Goal: Information Seeking & Learning: Learn about a topic

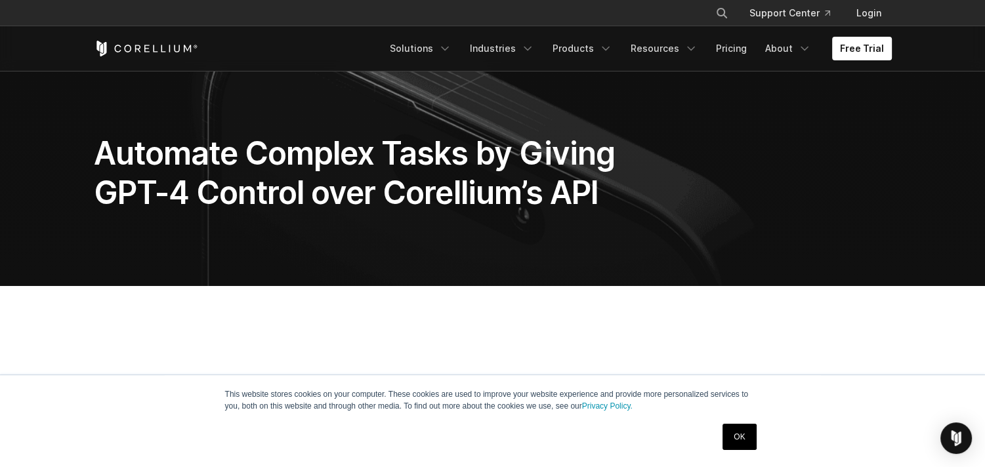
click at [180, 12] on div "× Search our site... Support Center Login" at bounding box center [493, 13] width 798 height 24
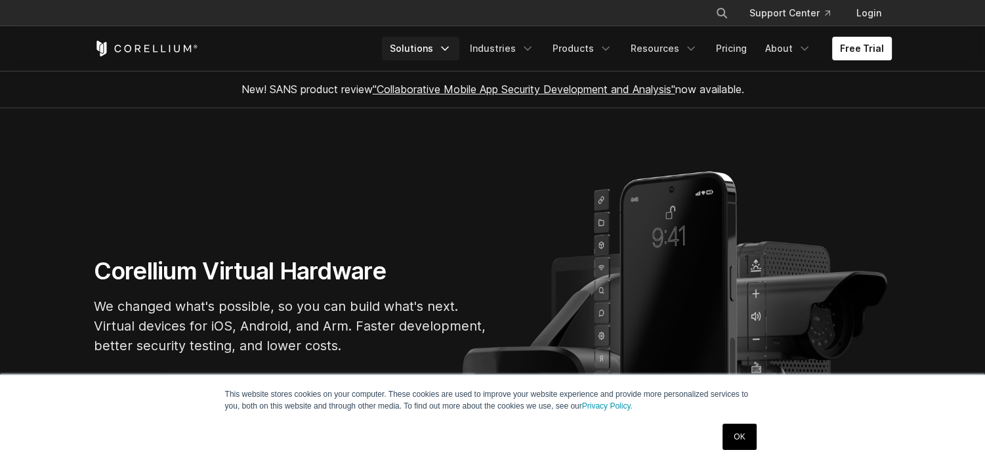
click at [439, 45] on link "Solutions" at bounding box center [420, 49] width 77 height 24
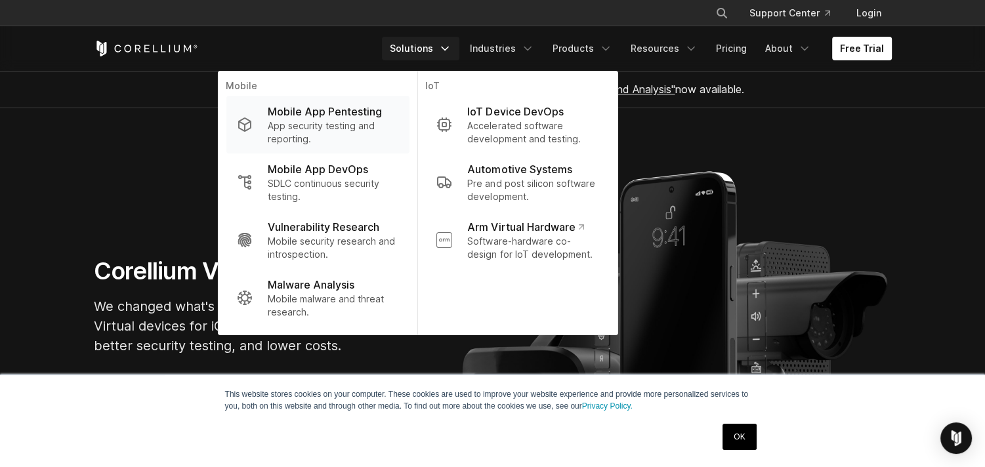
click at [345, 113] on p "Mobile App Pentesting" at bounding box center [325, 112] width 114 height 16
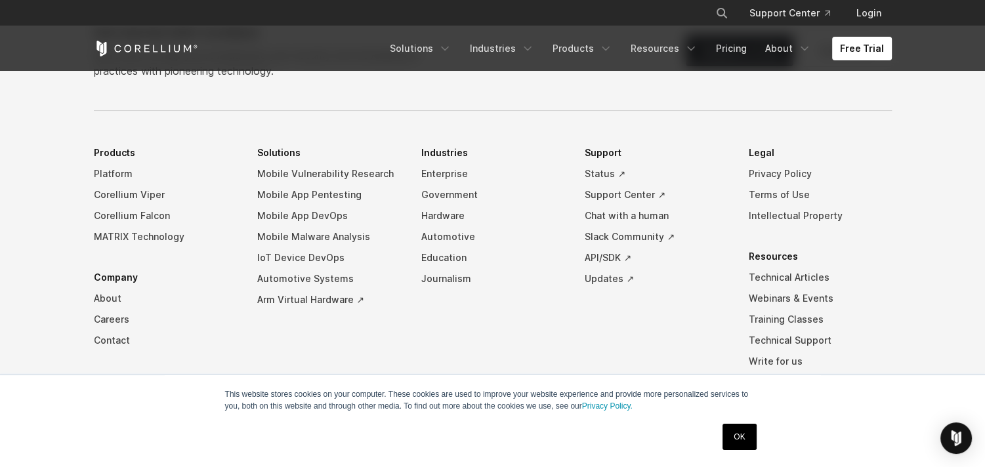
scroll to position [4087, 0]
click at [338, 192] on link "Mobile App Pentesting" at bounding box center [328, 194] width 143 height 21
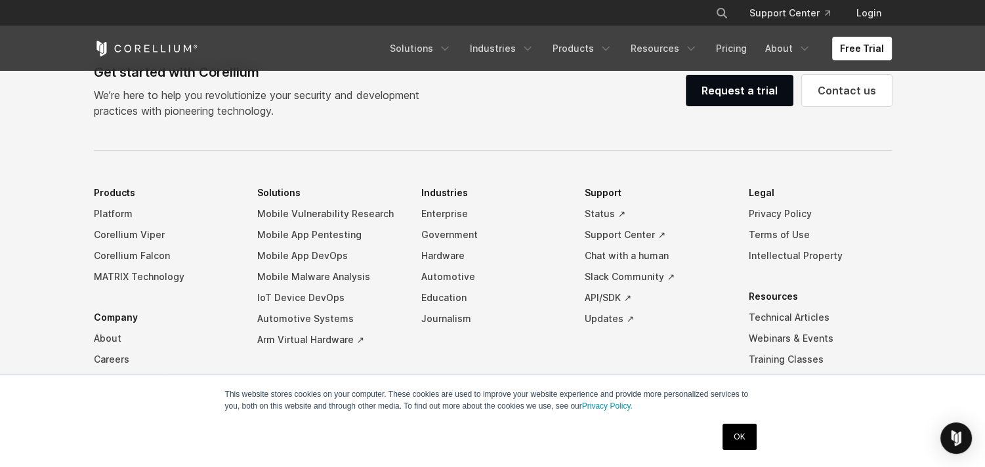
scroll to position [4052, 0]
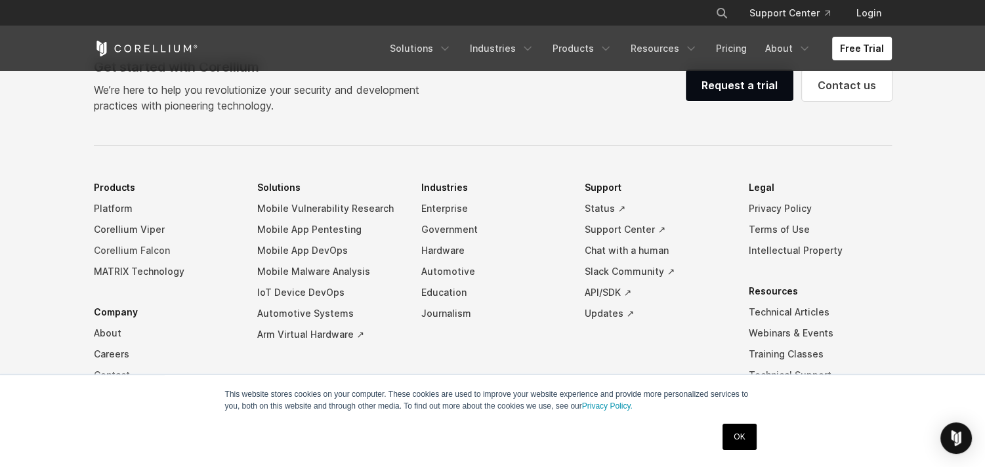
click at [141, 245] on link "Corellium Falcon" at bounding box center [165, 250] width 143 height 21
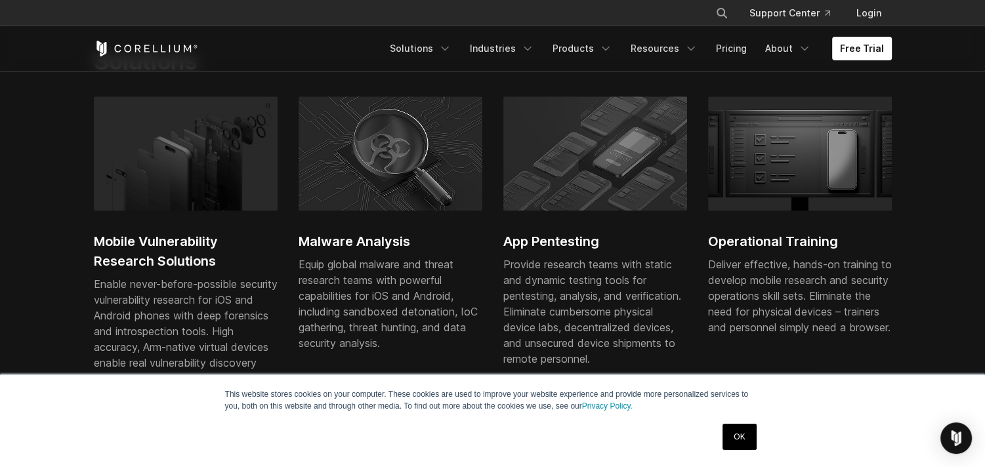
scroll to position [881, 0]
click at [153, 198] on img at bounding box center [186, 154] width 184 height 114
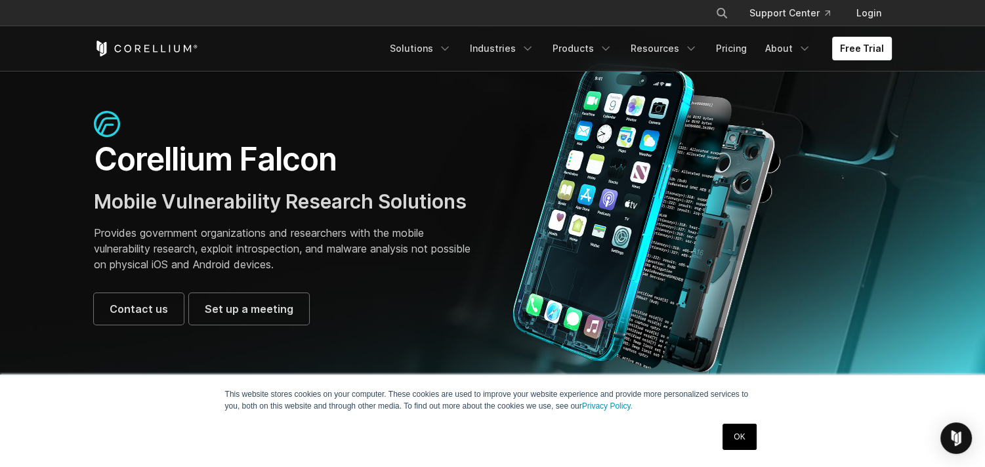
scroll to position [52, 0]
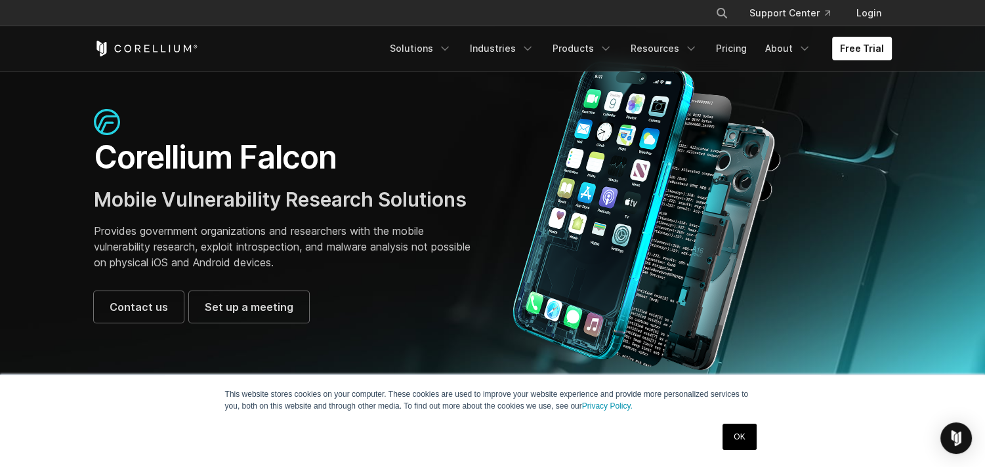
click at [58, 89] on section "Corellium Falcon Mobile Vulnerability Research Solutions Provides government or…" at bounding box center [492, 215] width 985 height 395
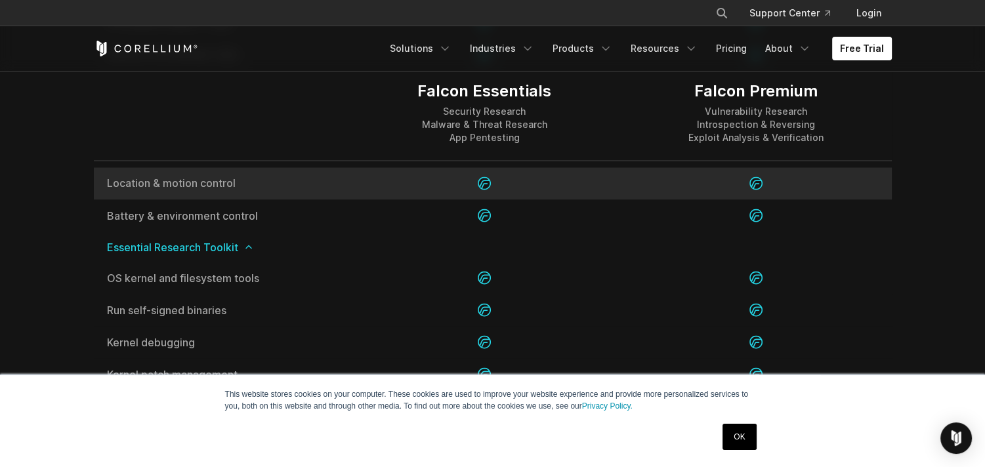
scroll to position [2258, 0]
